Goal: Information Seeking & Learning: Learn about a topic

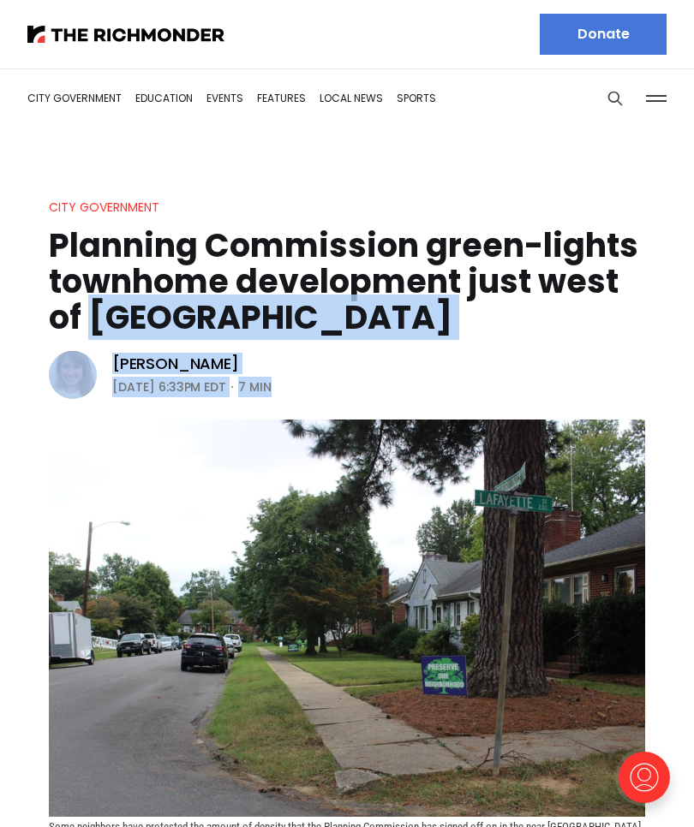
click at [643, 393] on header "City Government Planning Commission green-lights townhome development just west…" at bounding box center [347, 521] width 694 height 649
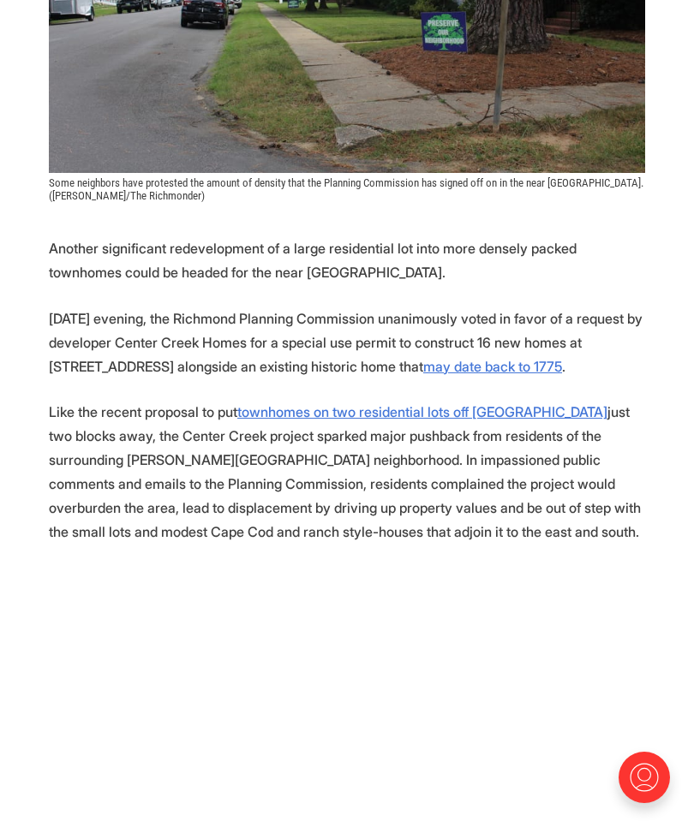
scroll to position [658, 0]
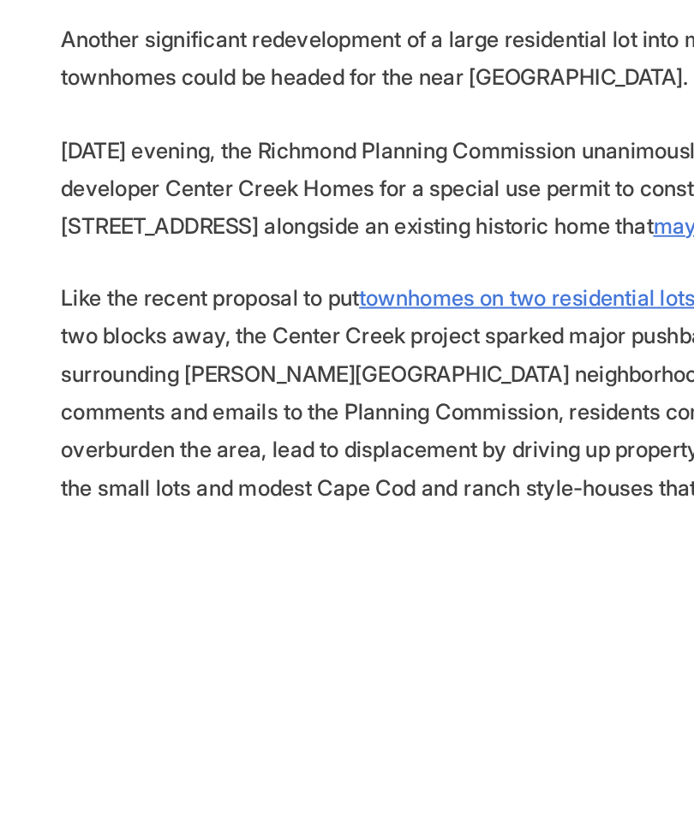
click at [372, 386] on p "Like the recent proposal to put townhomes on two residential lots off Hanover A…" at bounding box center [347, 458] width 596 height 144
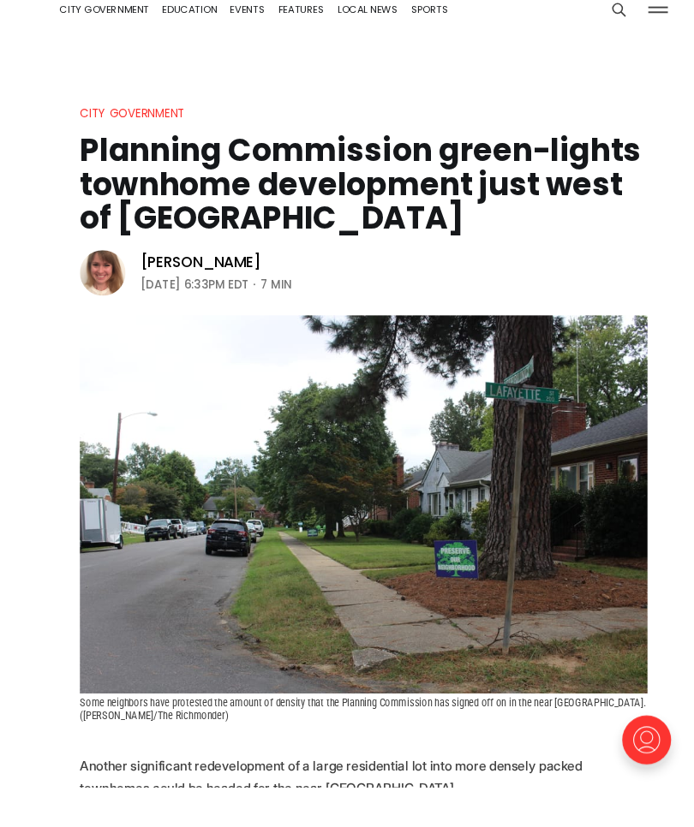
scroll to position [42, 0]
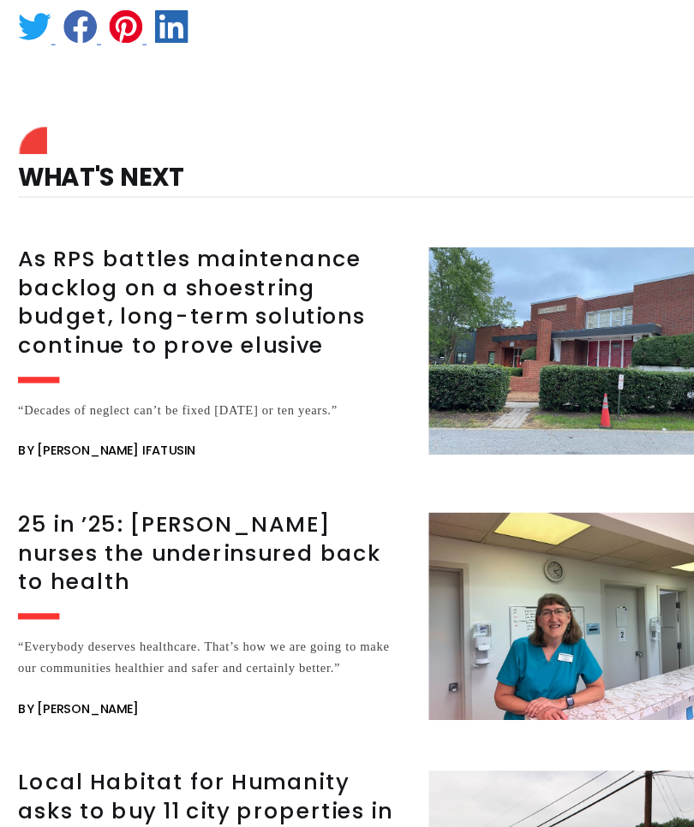
scroll to position [2176, 0]
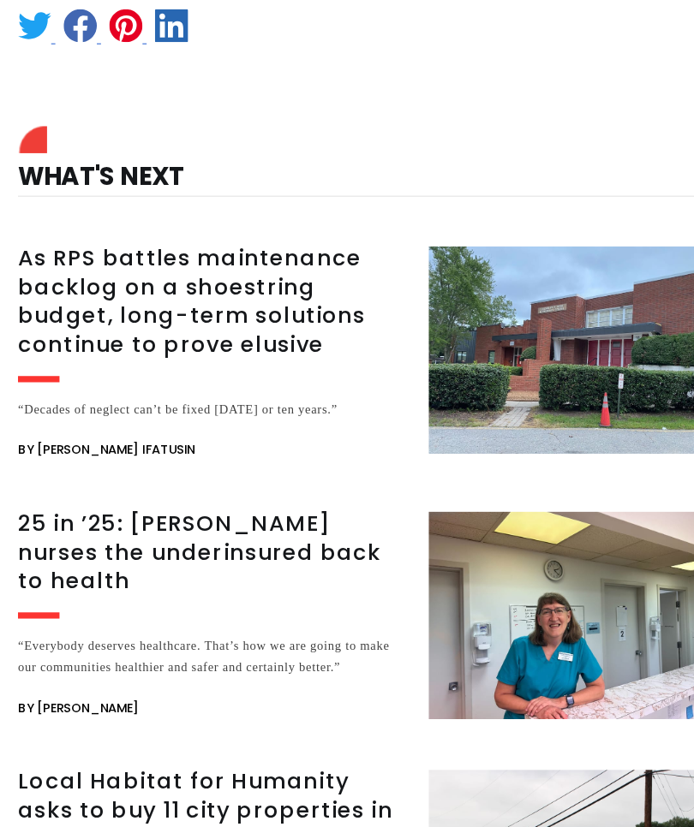
click at [202, 620] on div "“Everybody deserves healthcare. That’s how we are going to make our communities…" at bounding box center [208, 638] width 319 height 36
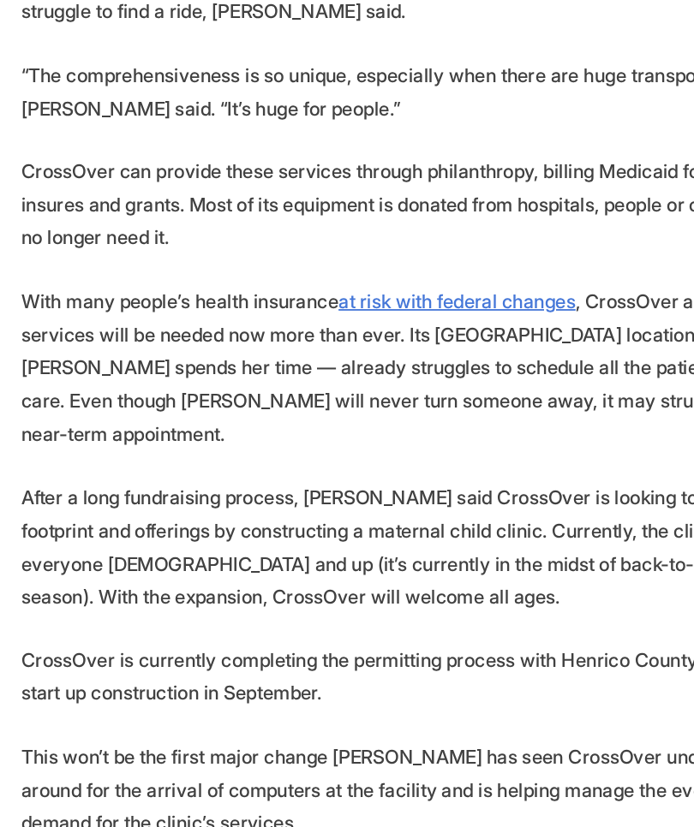
scroll to position [2735, 0]
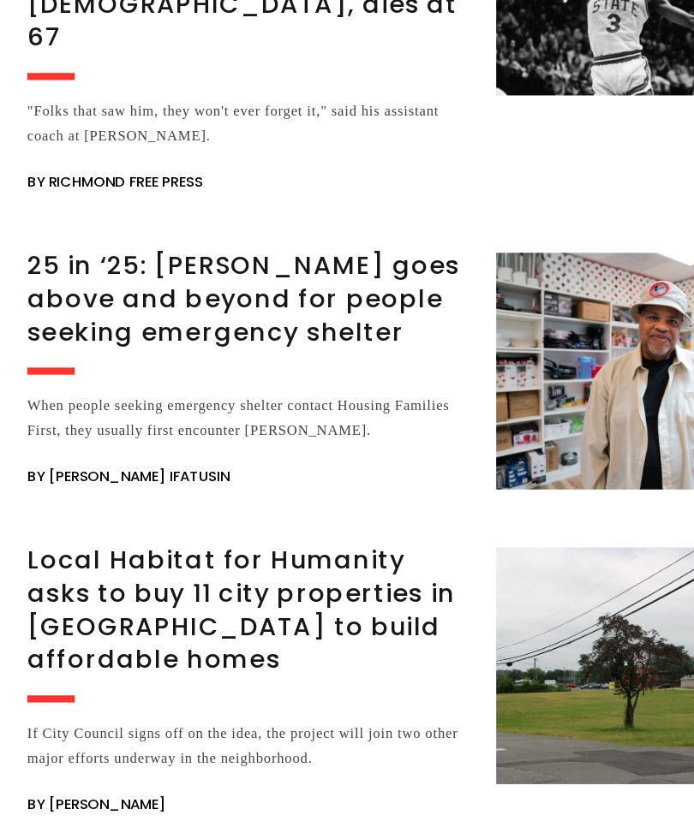
scroll to position [4077, 0]
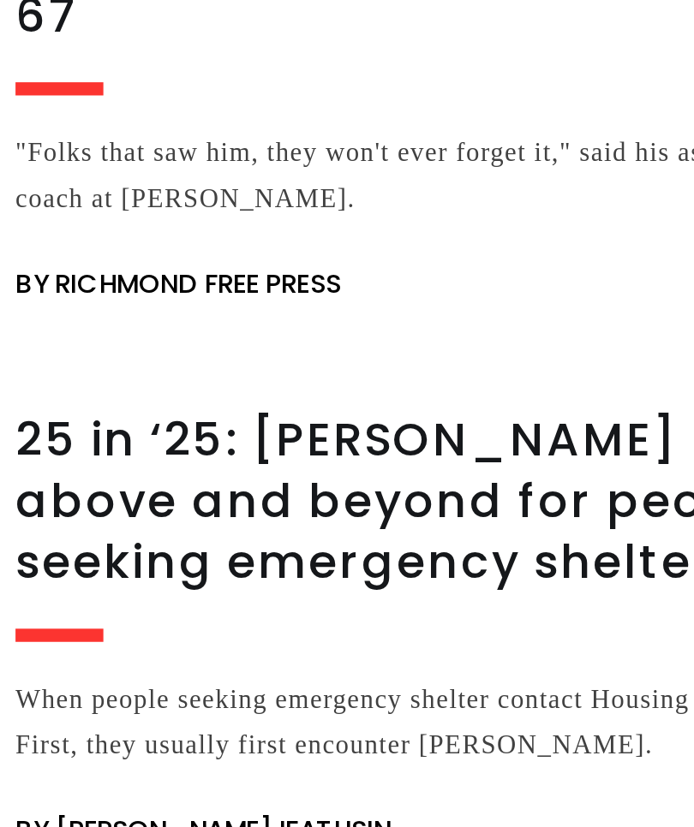
click at [177, 355] on h3 "25 in ‘25: [PERSON_NAME] goes above and beyond for people seeking emergency she…" at bounding box center [208, 391] width 319 height 72
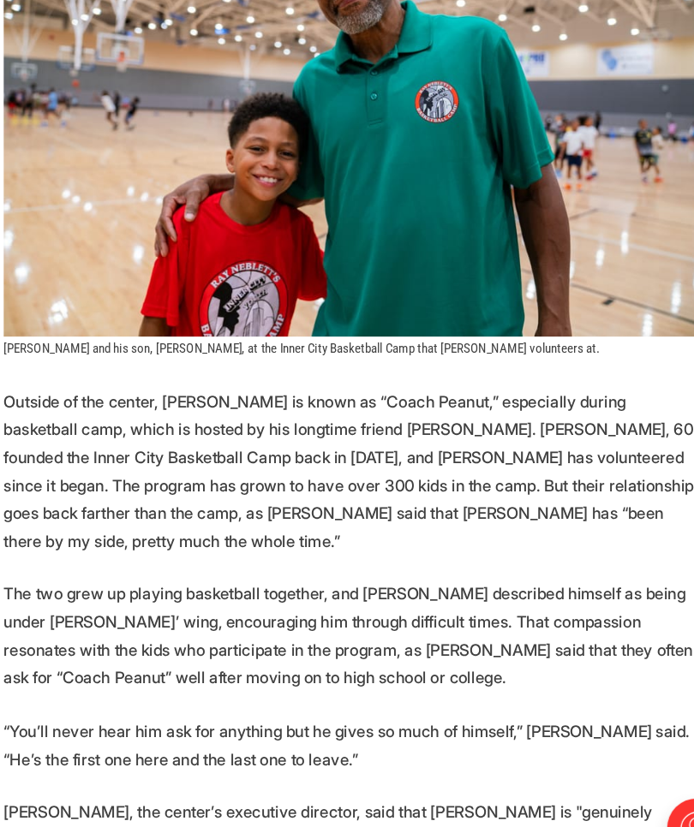
scroll to position [3170, 0]
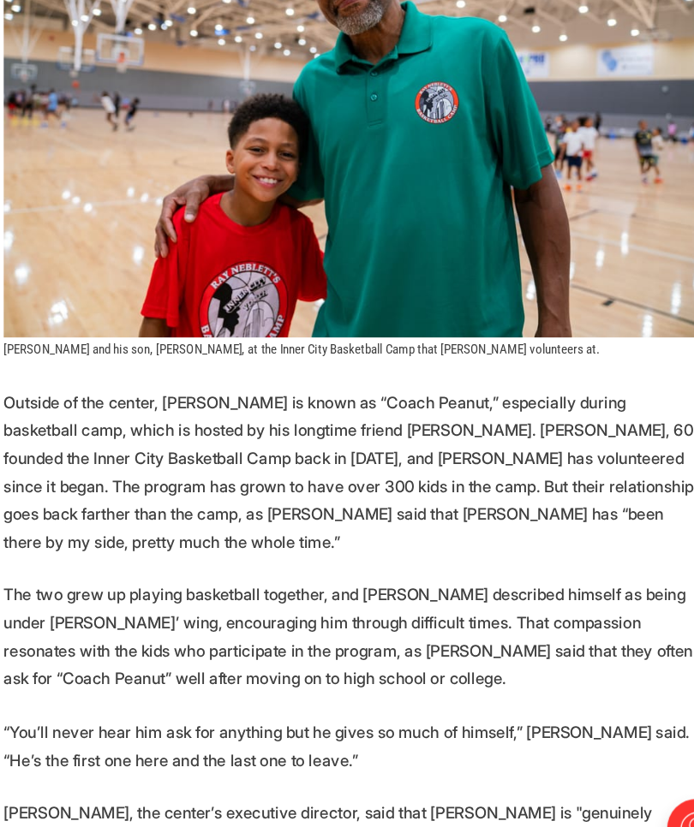
click at [594, 206] on img at bounding box center [347, 155] width 596 height 397
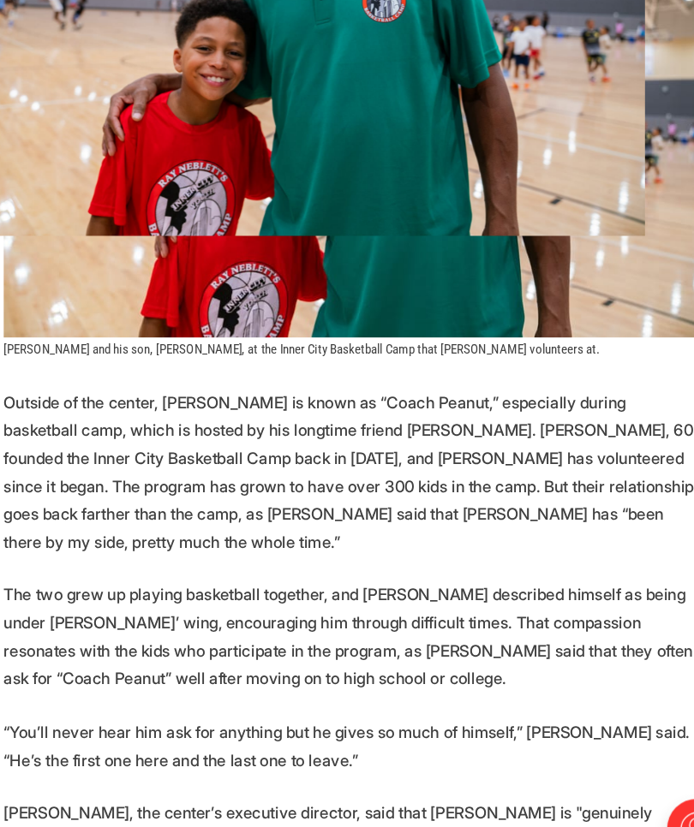
scroll to position [3171, 0]
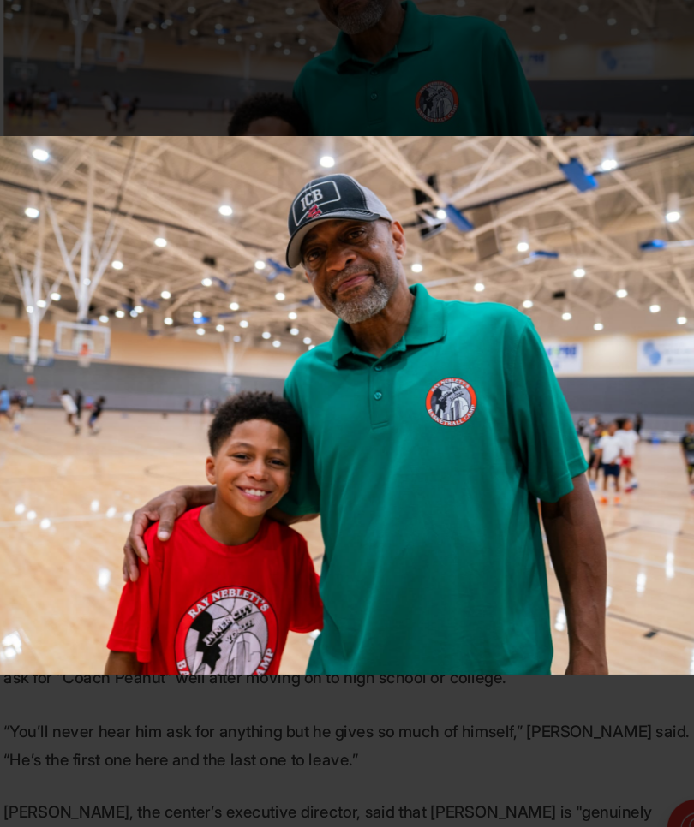
click at [397, 668] on div at bounding box center [347, 595] width 694 height 827
click at [385, 652] on div at bounding box center [347, 595] width 694 height 827
click at [377, 628] on div at bounding box center [347, 595] width 694 height 827
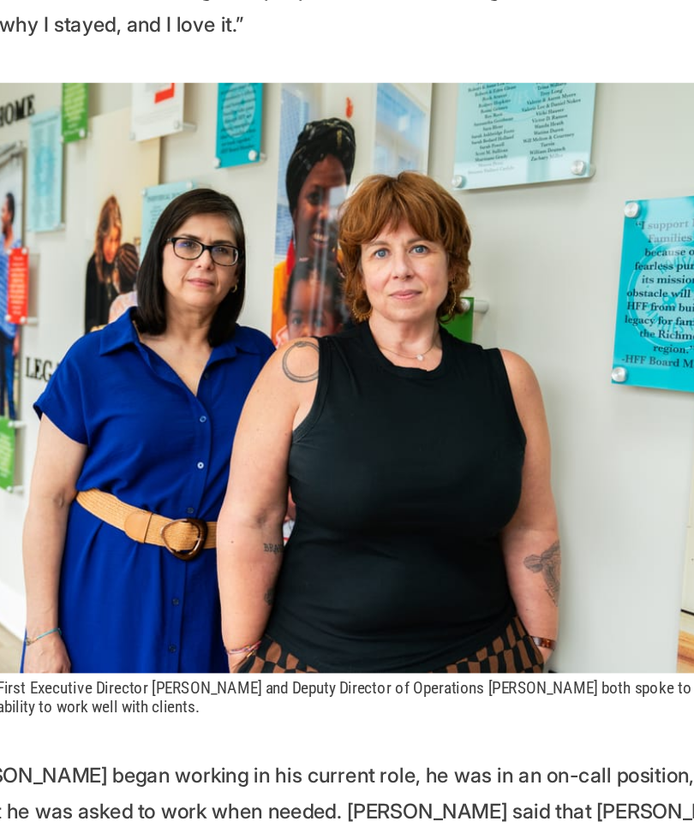
scroll to position [1765, 0]
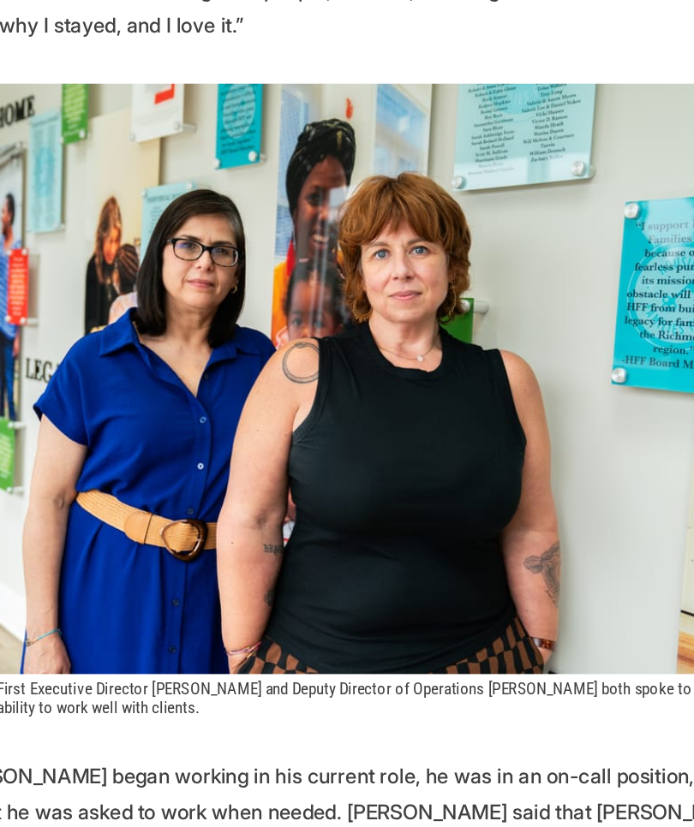
click at [425, 295] on img at bounding box center [347, 255] width 596 height 397
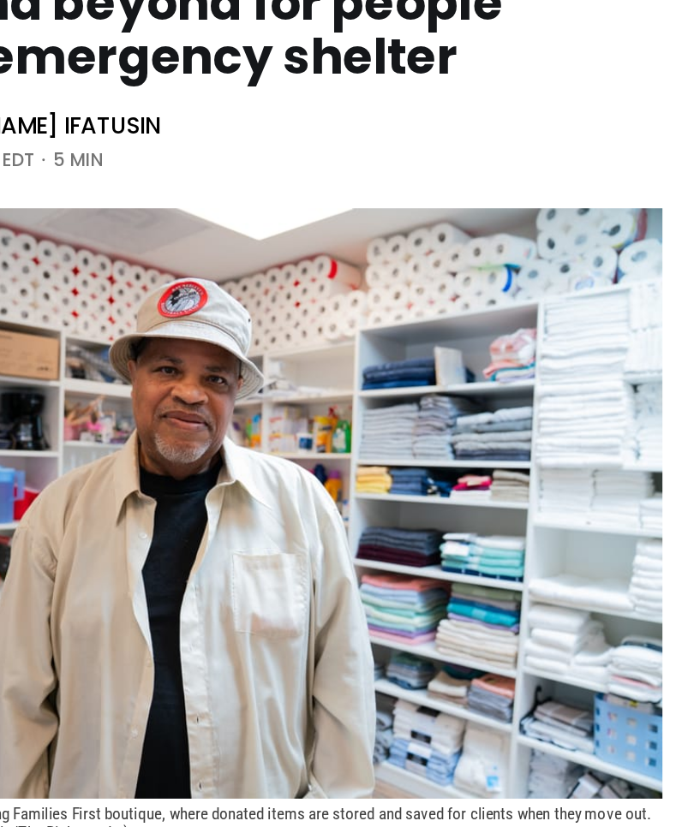
scroll to position [51, 0]
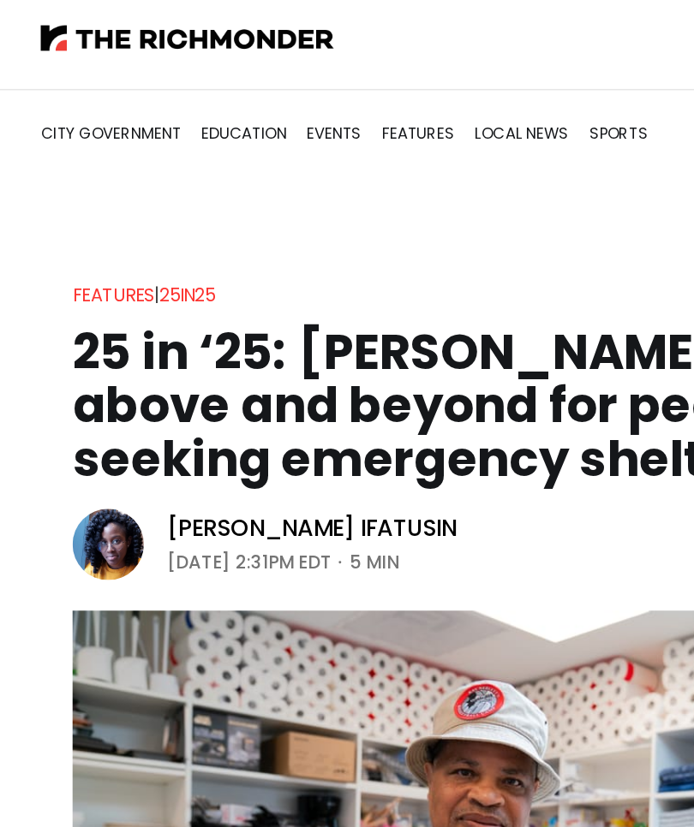
scroll to position [0, 0]
